Goal: Check status

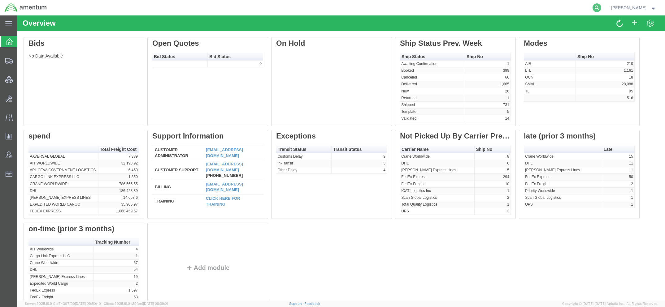
click at [594, 7] on icon at bounding box center [597, 7] width 9 height 9
paste input "3392636026"
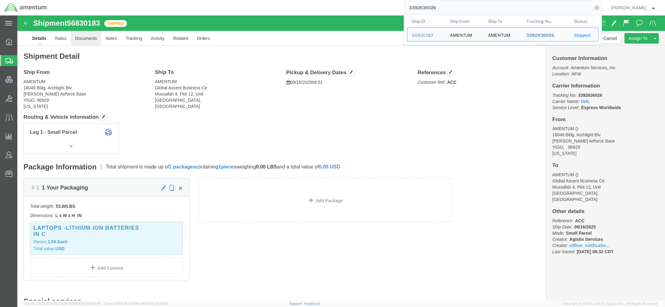
click link "Documents"
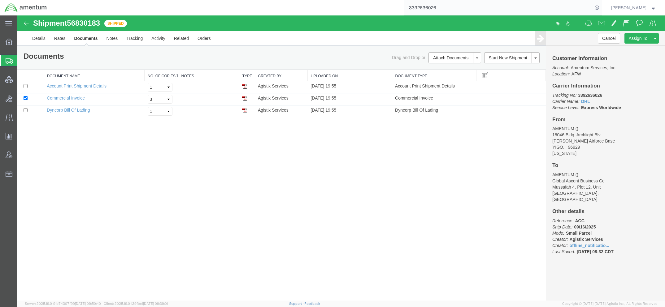
drag, startPoint x: 653, startPoint y: 134, endPoint x: 642, endPoint y: 123, distance: 16.2
click at [653, 134] on address "AMENTUM () 18046 Bldg. Archlight Blv [PERSON_NAME][GEOGRAPHIC_DATA], 96929 [US_…" at bounding box center [605, 141] width 107 height 31
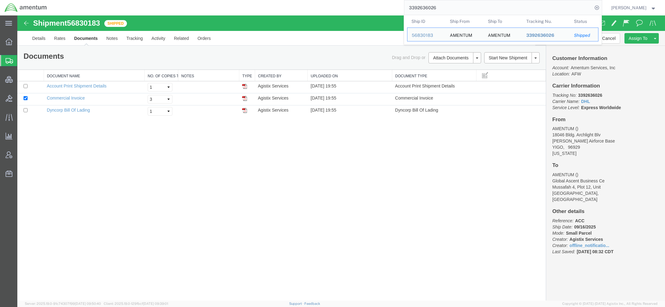
drag, startPoint x: 440, startPoint y: 9, endPoint x: 376, endPoint y: 7, distance: 64.7
click at [376, 7] on div "3392636026 Ship ID Ship From Ship To Tracking Nu. Status Ship ID 56830183 Ship …" at bounding box center [326, 7] width 550 height 15
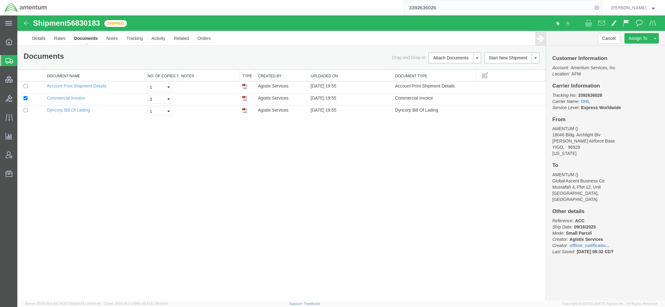
paste input "56822331"
type input "56822331"
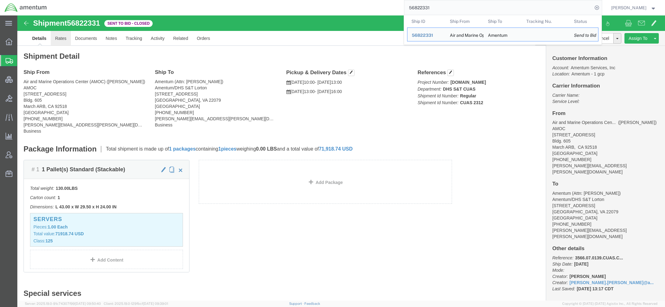
click link "Rates"
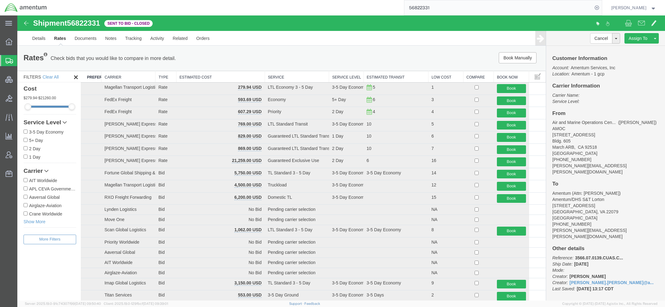
click at [240, 65] on div "Rates Check bids that you would like to compare in more detail. Compare Filter …" at bounding box center [281, 58] width 528 height 25
click at [240, 77] on th "Estimated Cost" at bounding box center [220, 76] width 89 height 11
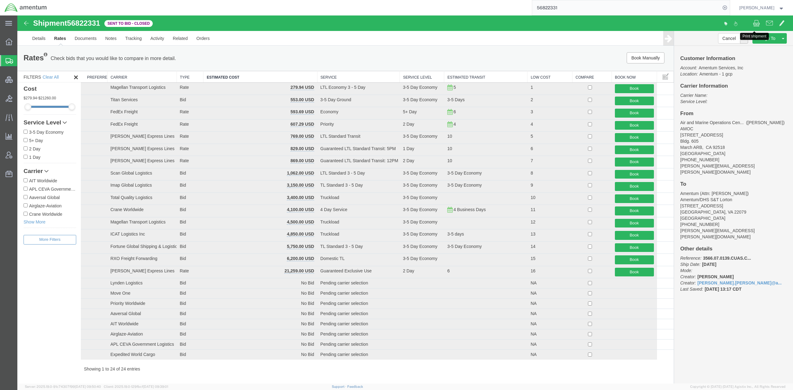
click at [665, 24] on span at bounding box center [756, 22] width 7 height 7
